Goal: Communication & Community: Participate in discussion

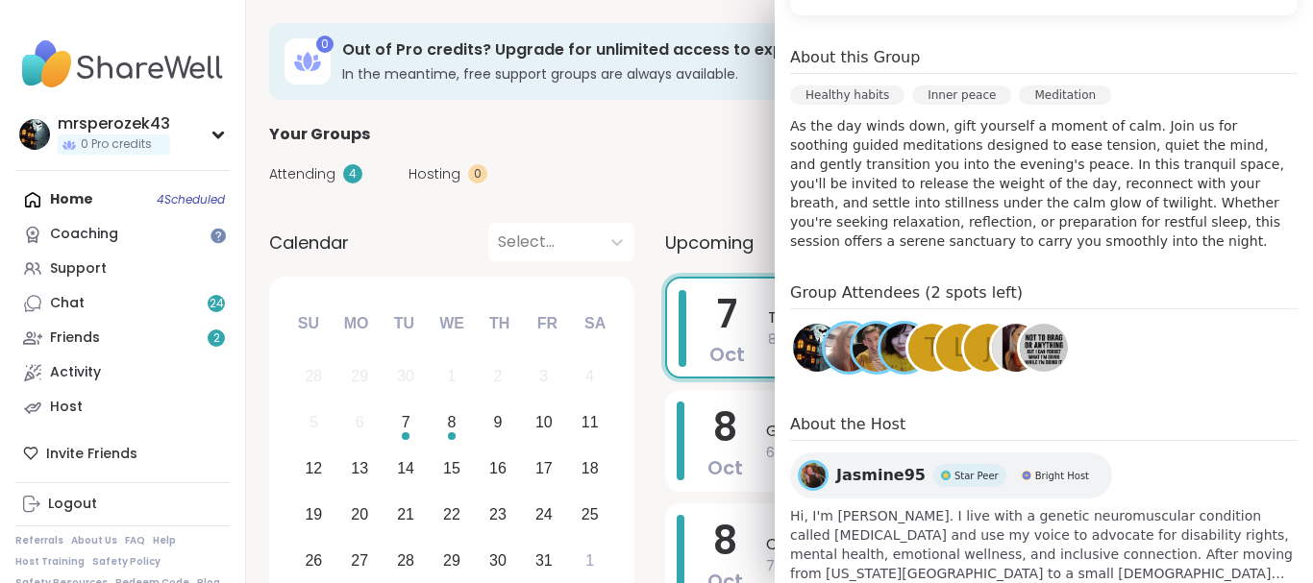
click at [657, 71] on h3 "In the meantime, free support groups are always available." at bounding box center [737, 73] width 791 height 19
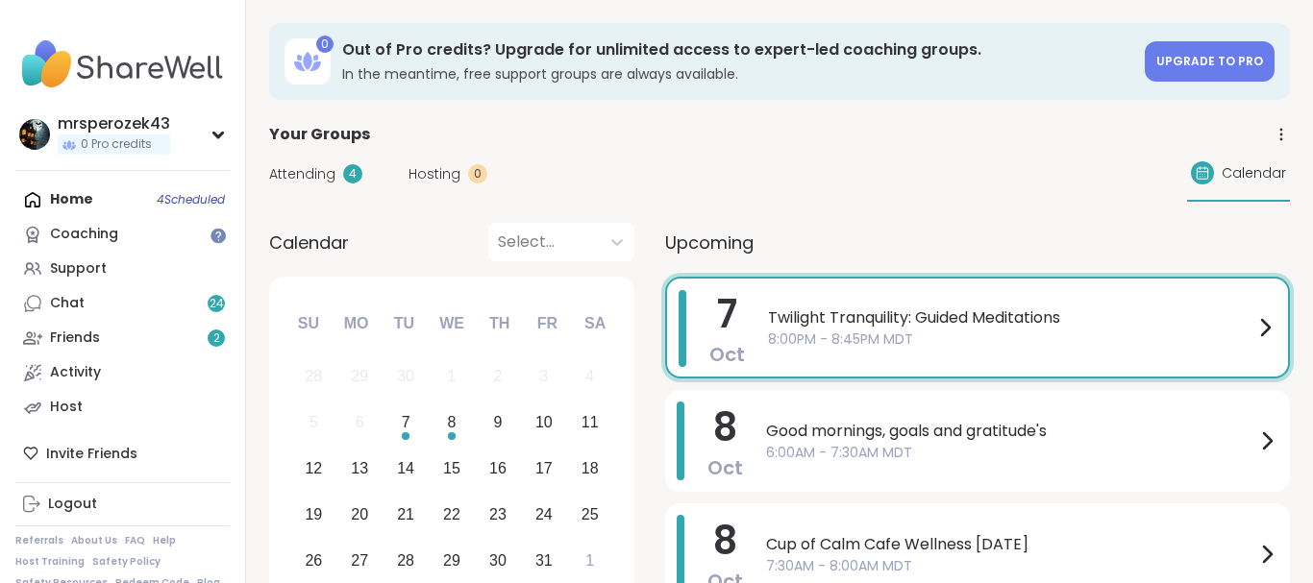
click at [830, 346] on span "8:00PM - 8:45PM MDT" at bounding box center [1010, 340] width 485 height 20
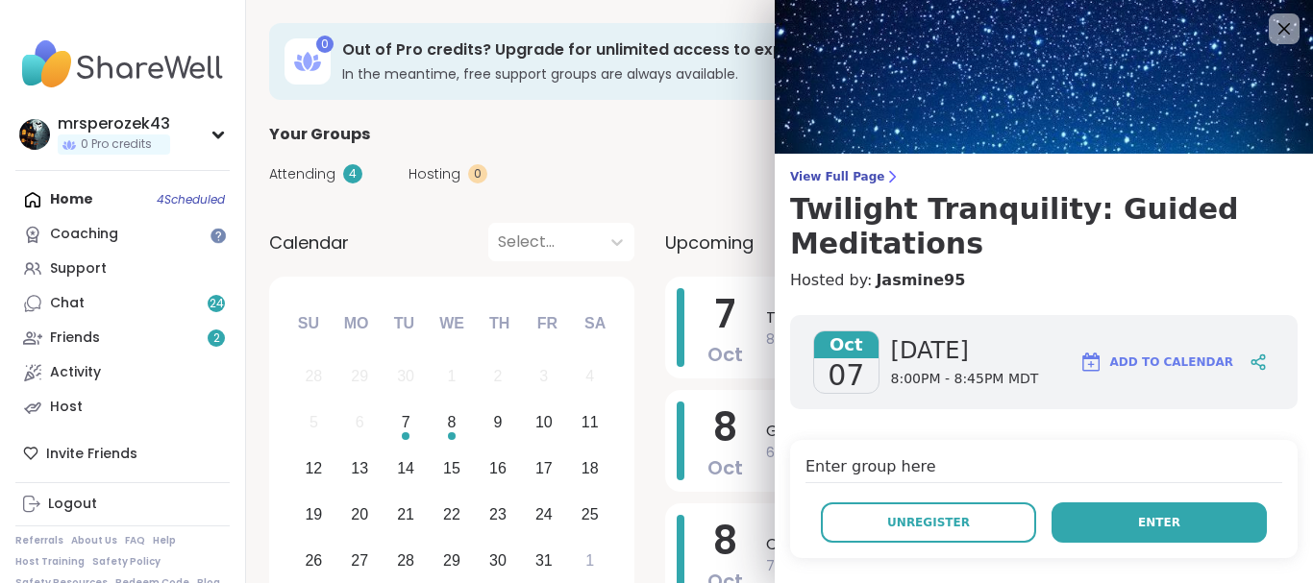
click at [1109, 523] on button "Enter" at bounding box center [1158, 523] width 215 height 40
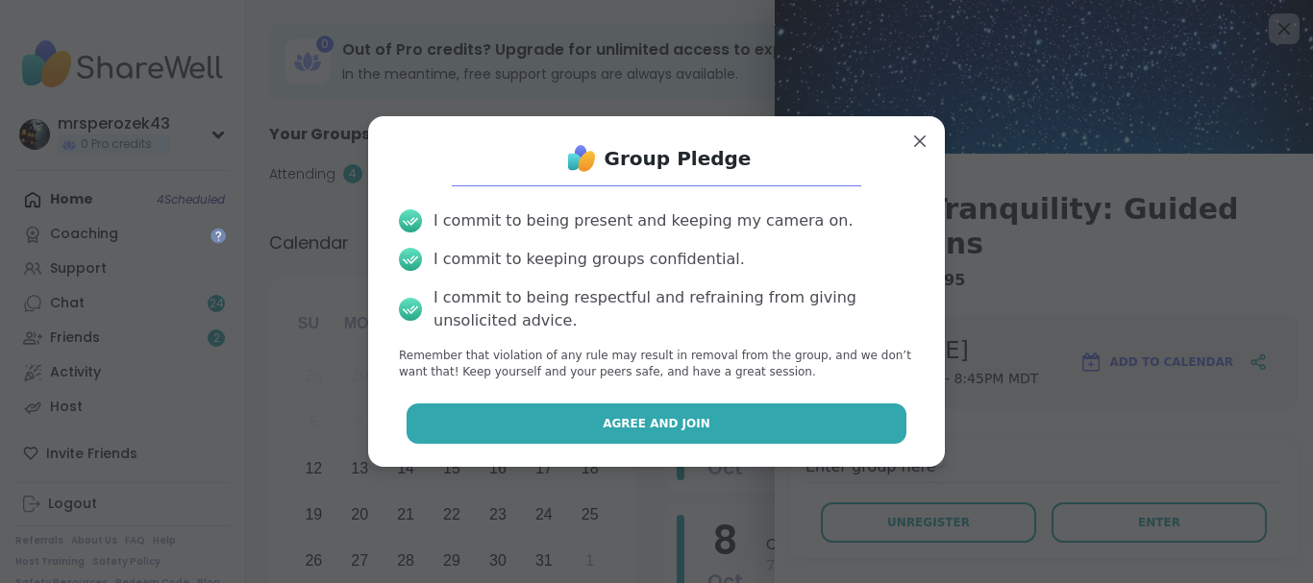
click at [819, 411] on button "Agree and Join" at bounding box center [656, 424] width 501 height 40
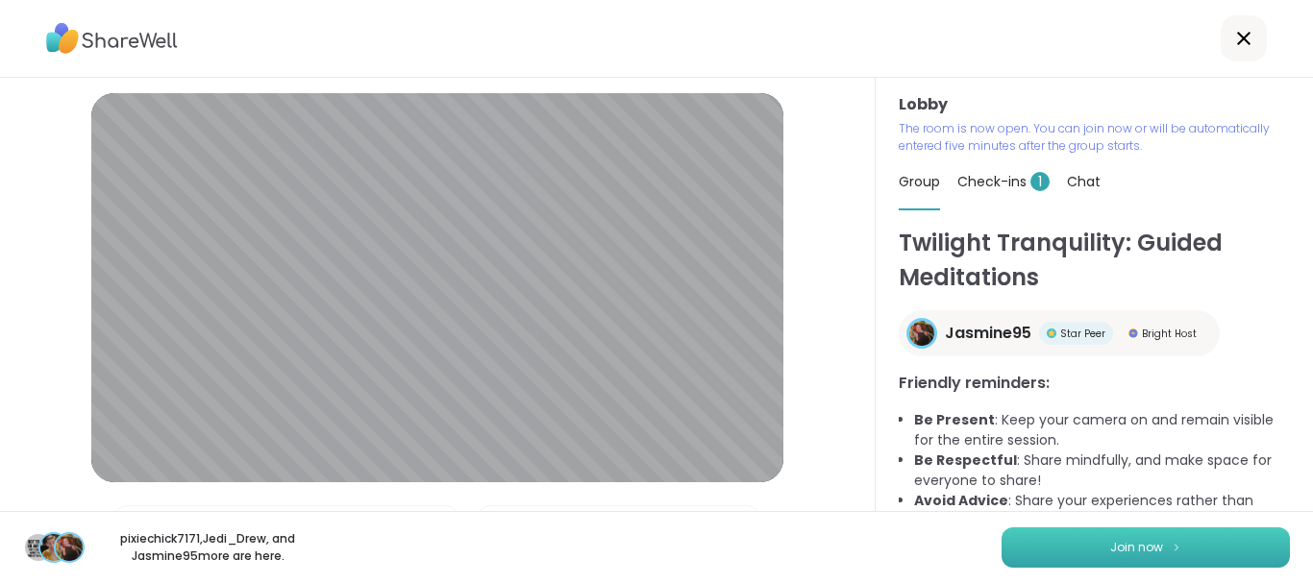
click at [1059, 539] on button "Join now" at bounding box center [1145, 548] width 288 height 40
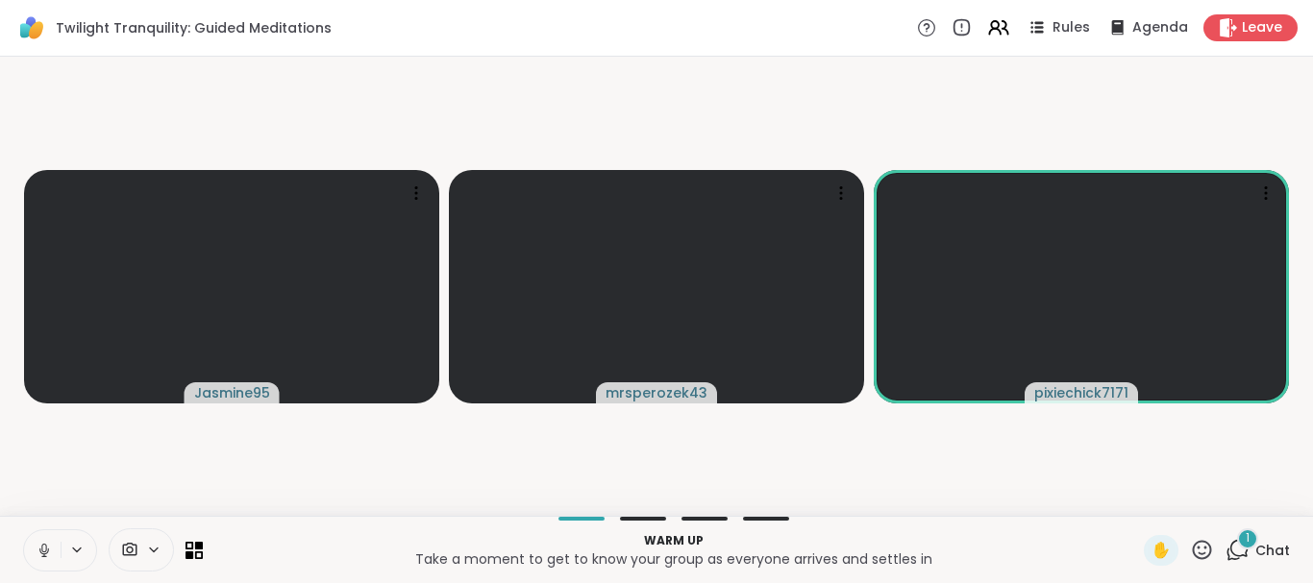
click at [40, 547] on icon at bounding box center [44, 550] width 17 height 17
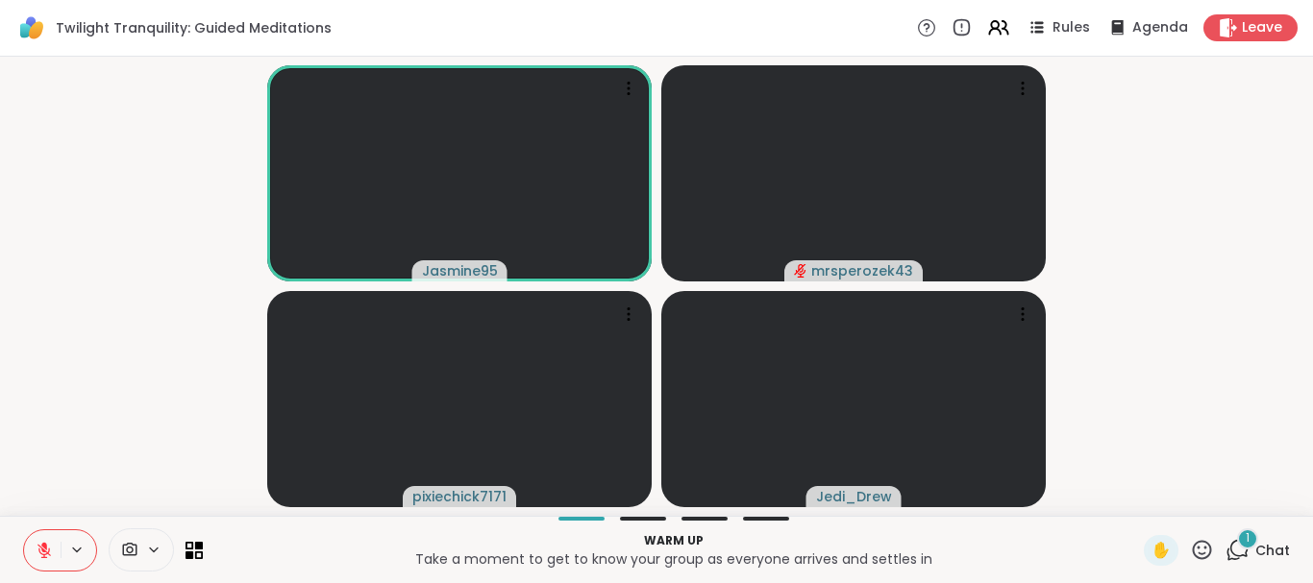
click at [37, 546] on icon at bounding box center [44, 550] width 17 height 17
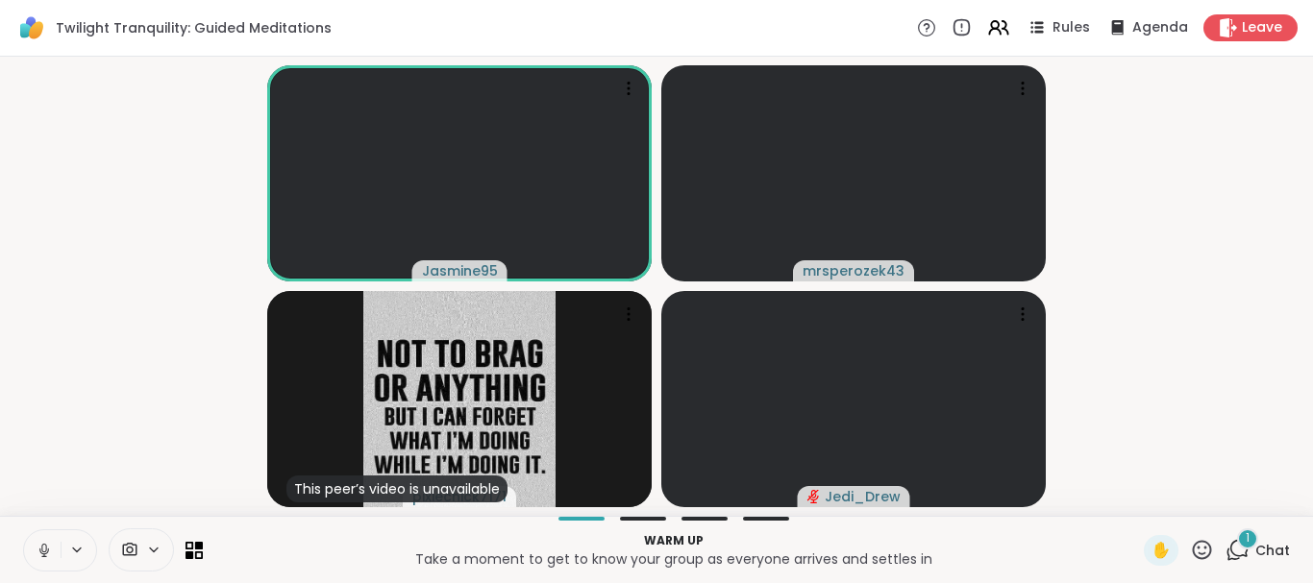
click at [39, 547] on icon at bounding box center [44, 550] width 17 height 17
click at [1249, 539] on span "1" at bounding box center [1247, 538] width 4 height 16
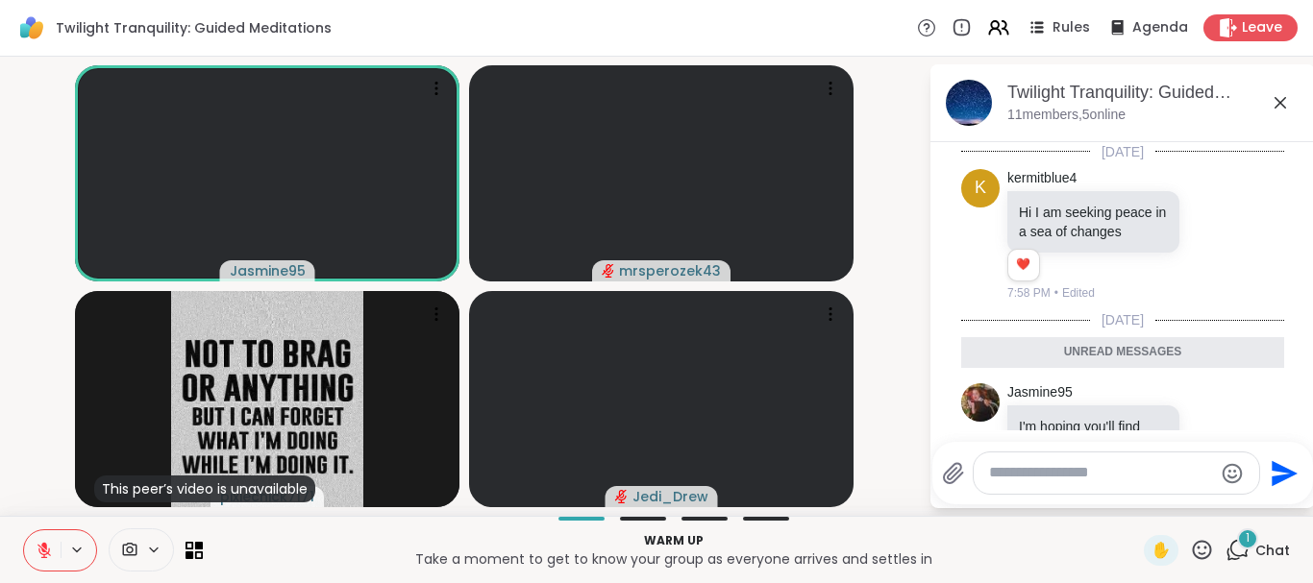
scroll to position [86, 0]
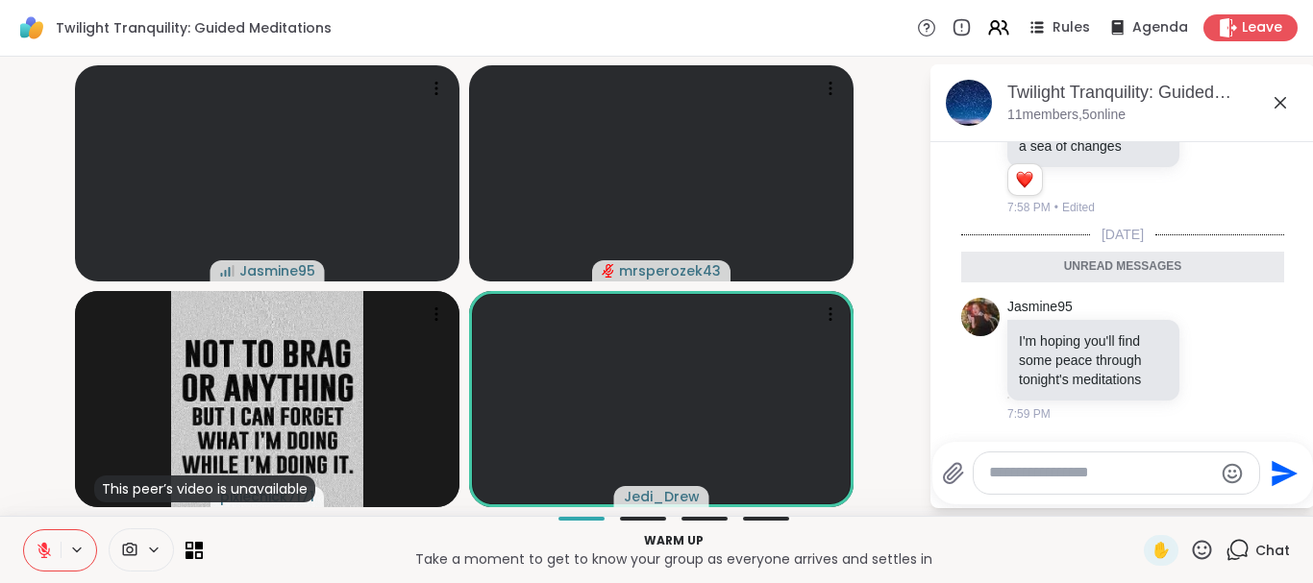
click at [1281, 100] on icon at bounding box center [1279, 102] width 23 height 23
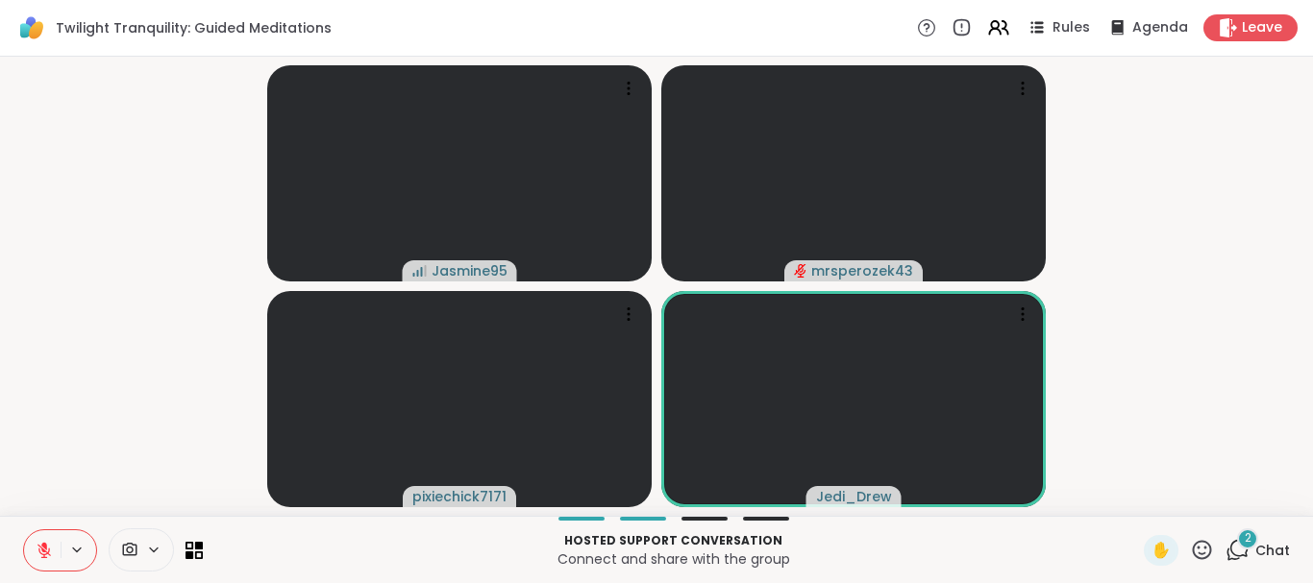
click at [49, 544] on icon at bounding box center [44, 550] width 17 height 17
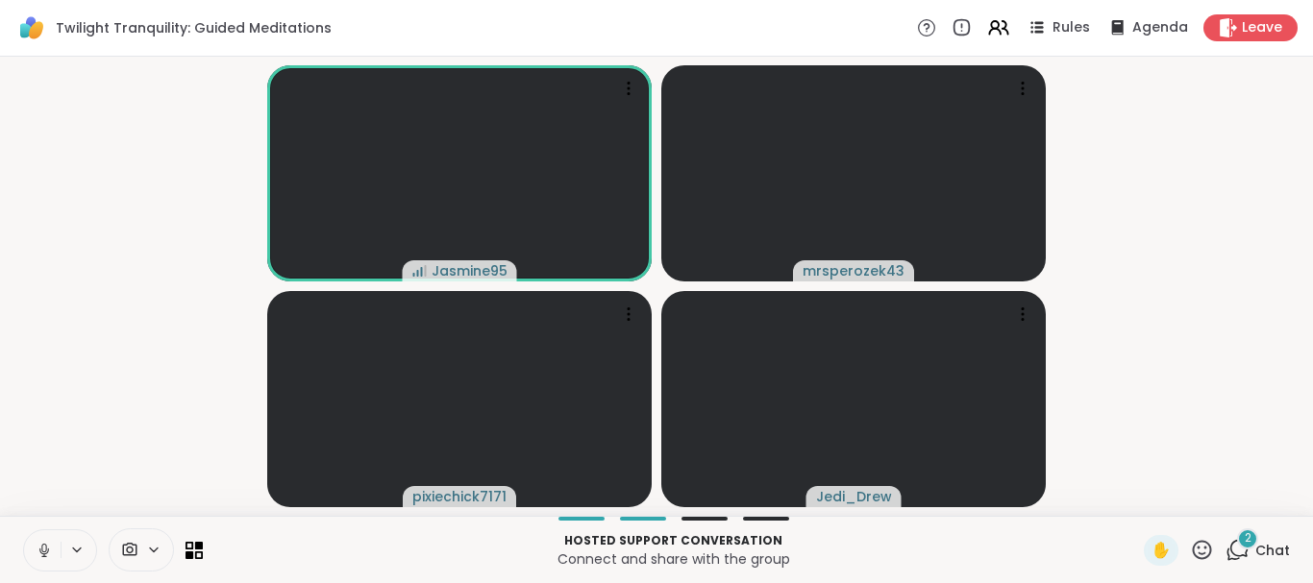
click at [45, 538] on button at bounding box center [42, 550] width 37 height 40
click at [1253, 536] on div "2" at bounding box center [1247, 538] width 21 height 21
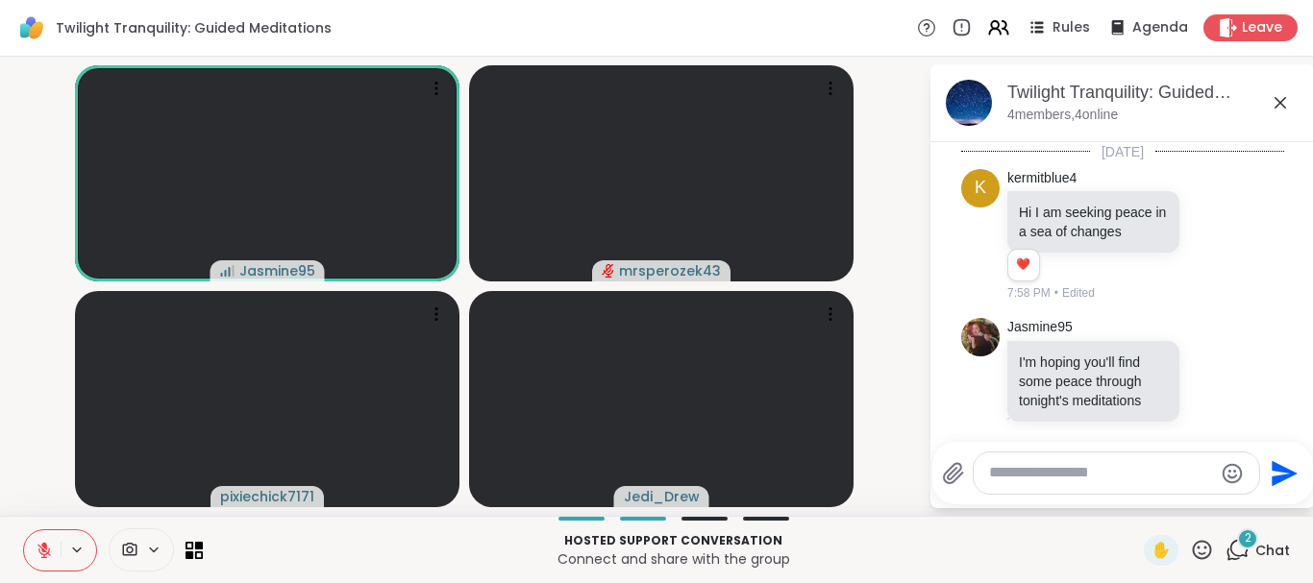
scroll to position [330, 0]
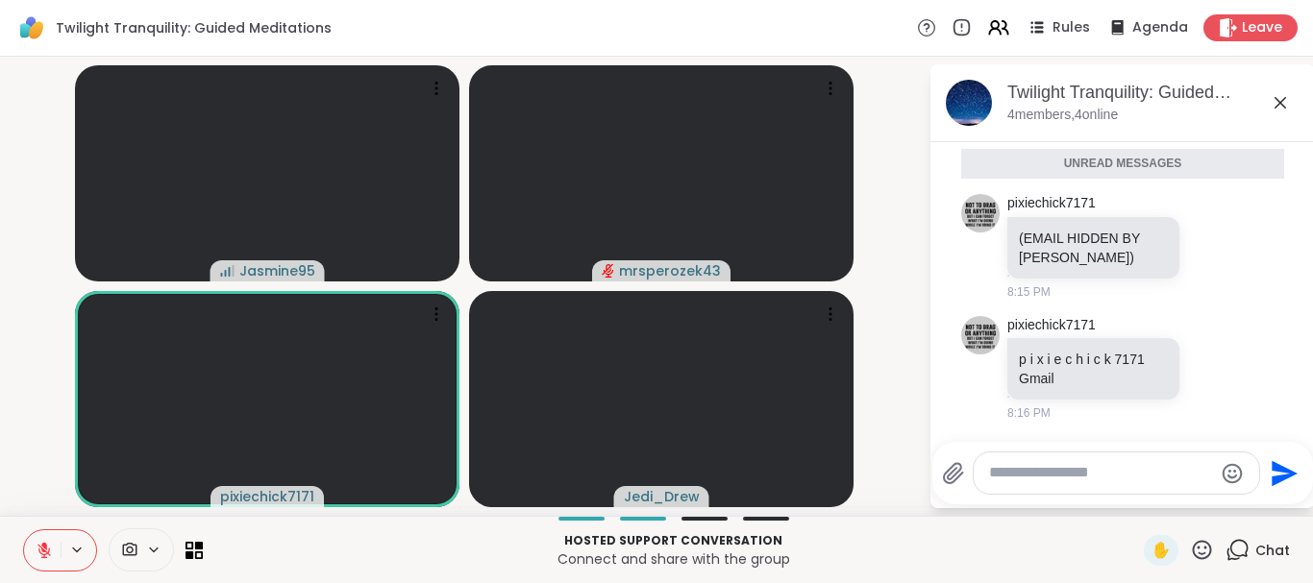
click at [1283, 104] on icon at bounding box center [1279, 102] width 23 height 23
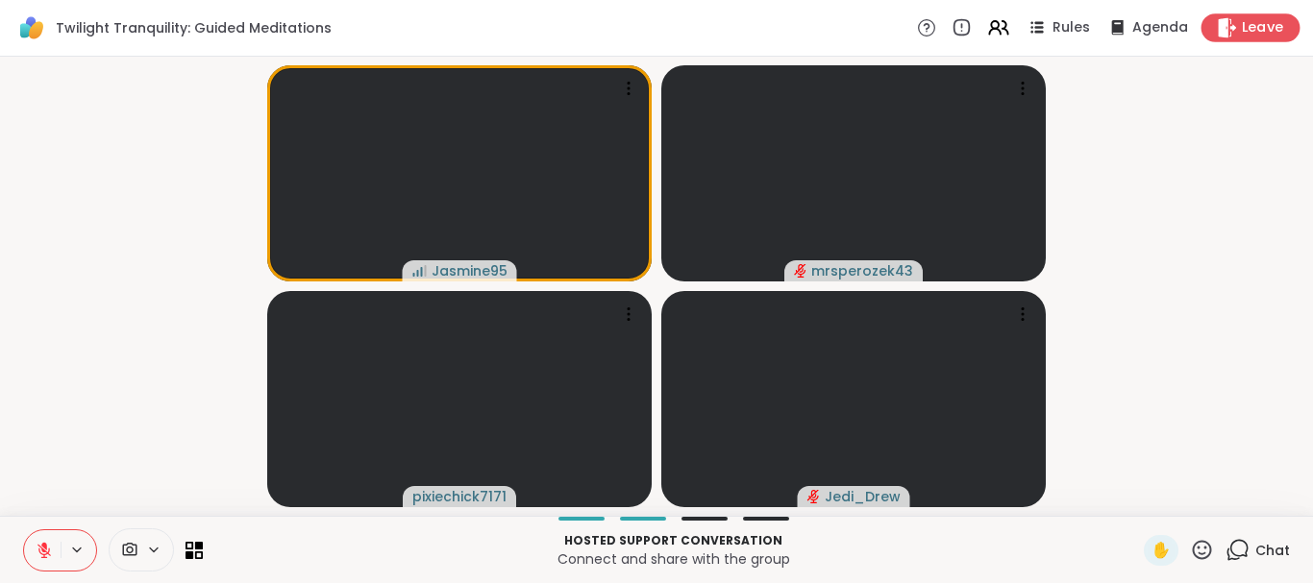
click at [1241, 19] on div "Leave" at bounding box center [1250, 27] width 99 height 28
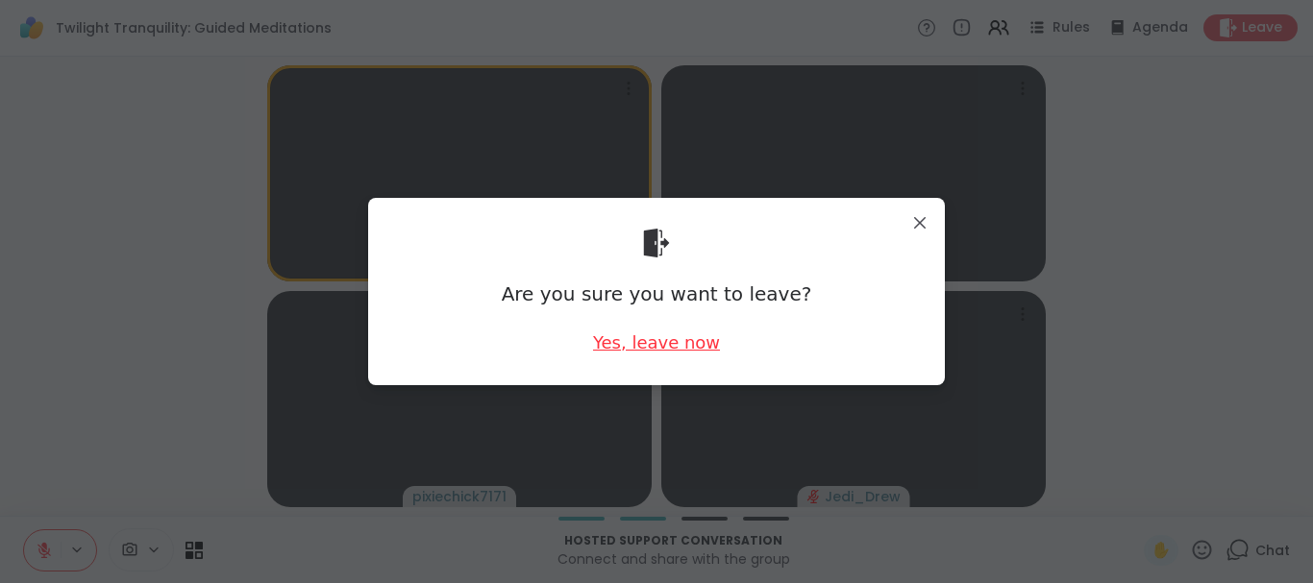
click at [614, 337] on div "Yes, leave now" at bounding box center [656, 343] width 127 height 24
